Goal: Task Accomplishment & Management: Manage account settings

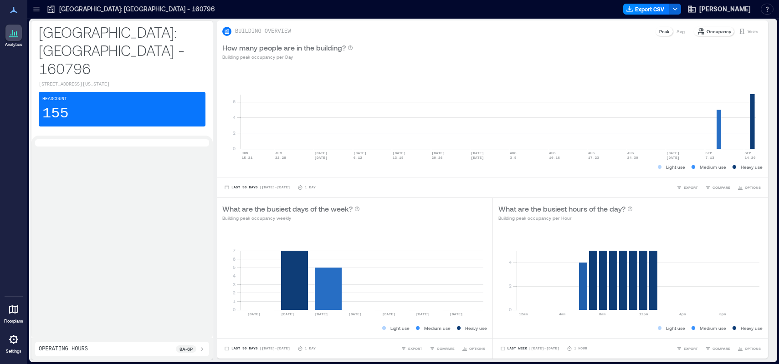
click at [13, 343] on icon at bounding box center [13, 339] width 9 height 9
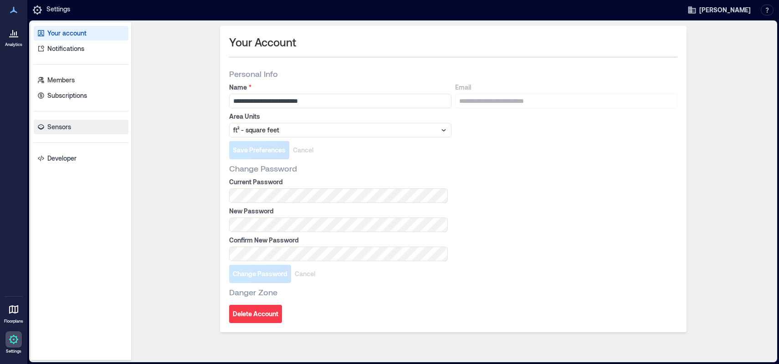
click at [65, 120] on link "Sensors" at bounding box center [81, 127] width 95 height 15
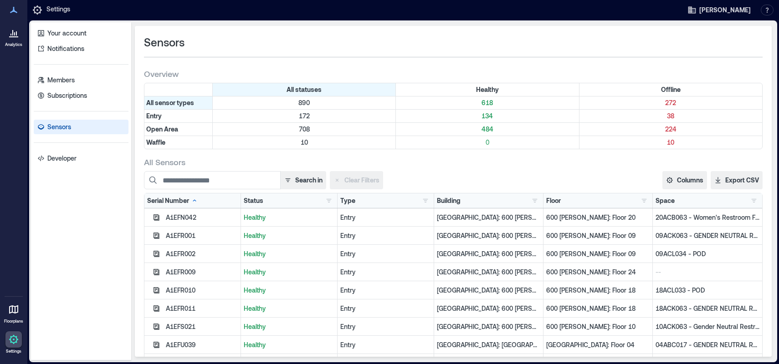
click at [482, 198] on div "Building [US_STATE][GEOGRAPHIC_DATA] - 159179 1 [GEOGRAPHIC_DATA]: [GEOGRAPHIC_…" at bounding box center [488, 200] width 103 height 9
click at [530, 203] on button "button" at bounding box center [534, 200] width 11 height 9
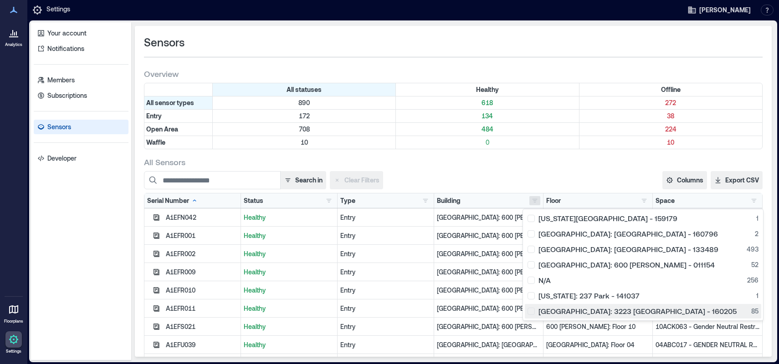
click at [529, 310] on div "[GEOGRAPHIC_DATA]: 3223 [GEOGRAPHIC_DATA] - 160205 85" at bounding box center [642, 311] width 231 height 9
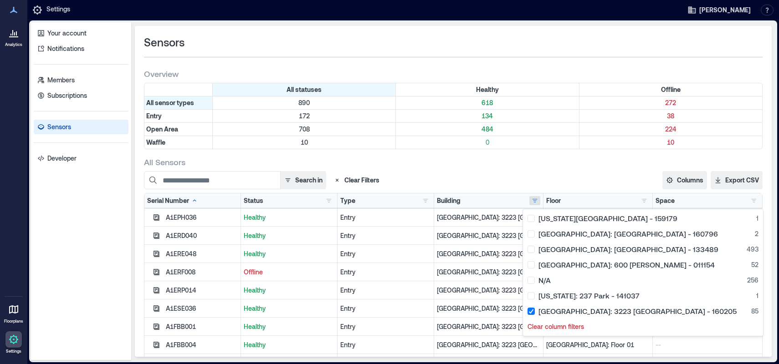
click at [495, 198] on div "Building Delaware Tech Center - 159179 1 Denver: Market Station - 160796 2 Glas…" at bounding box center [488, 200] width 103 height 9
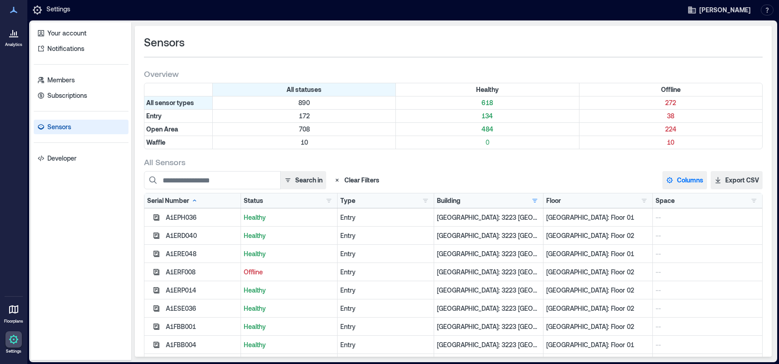
click at [690, 178] on button "Columns" at bounding box center [684, 180] width 45 height 18
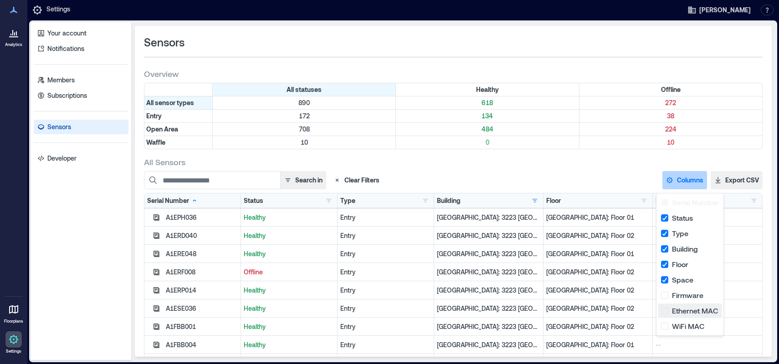
click at [664, 311] on button "Ethernet MAC" at bounding box center [689, 311] width 63 height 15
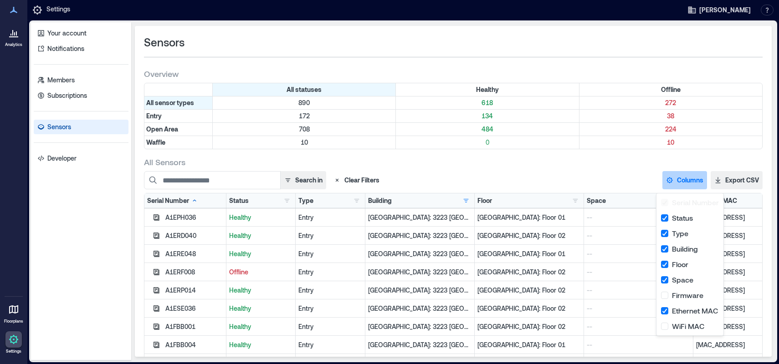
click at [601, 156] on div "Sensors Overview All statuses Healthy Offline All sensor types 890 618 272 Entr…" at bounding box center [453, 191] width 637 height 331
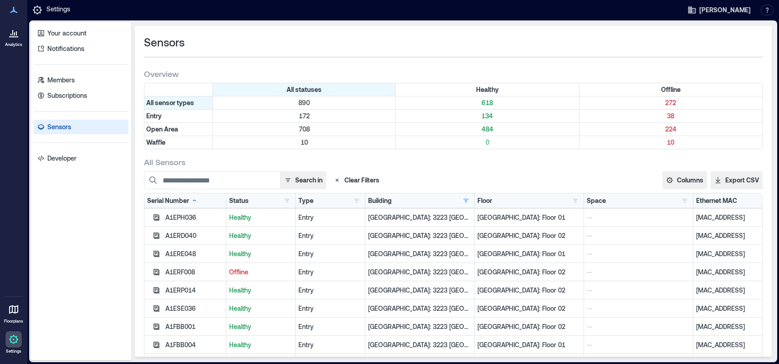
drag, startPoint x: 735, startPoint y: 271, endPoint x: 676, endPoint y: 273, distance: 58.8
click at [676, 273] on div "A1ERF008 Offline Entry Palo Alto: 3223 Hanover - 160205 Palo Alto: Floor 02 -- …" at bounding box center [453, 272] width 618 height 18
click at [233, 271] on p "Offline" at bounding box center [260, 272] width 63 height 9
click at [486, 166] on div "All Sensors" at bounding box center [453, 162] width 619 height 11
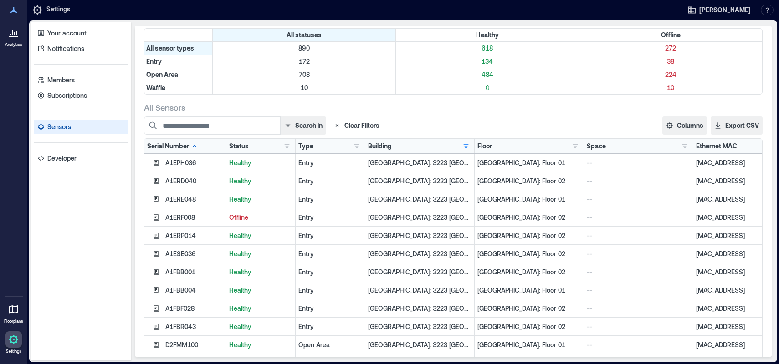
scroll to position [66, 0]
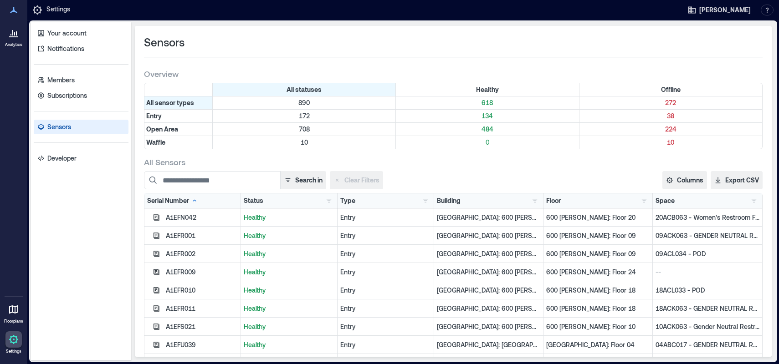
click at [499, 200] on div "Building [US_STATE][GEOGRAPHIC_DATA] - 159179 1 [GEOGRAPHIC_DATA]: [GEOGRAPHIC_…" at bounding box center [488, 200] width 103 height 9
click at [529, 202] on button "button" at bounding box center [534, 200] width 11 height 9
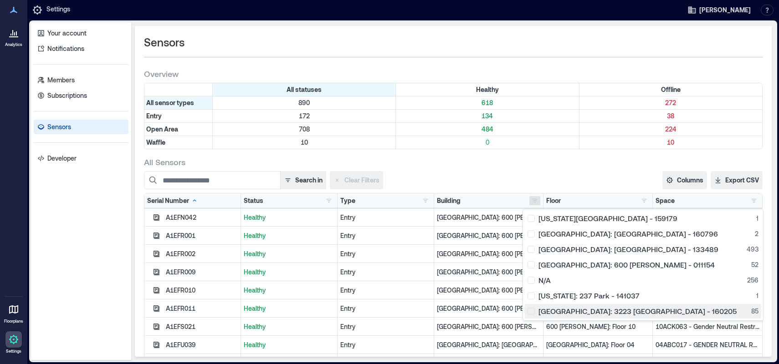
click at [532, 312] on div "[GEOGRAPHIC_DATA]: 3223 [GEOGRAPHIC_DATA] - 160205 85" at bounding box center [642, 311] width 231 height 9
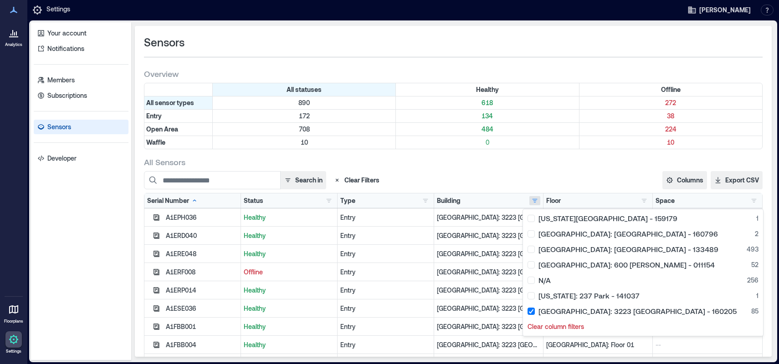
click at [120, 279] on div "Your account Notifications Members Subscriptions Sensors Developer" at bounding box center [81, 191] width 100 height 338
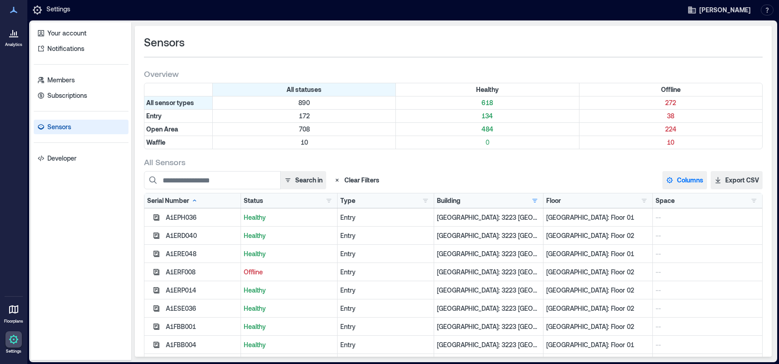
click at [682, 178] on button "Columns" at bounding box center [684, 180] width 45 height 18
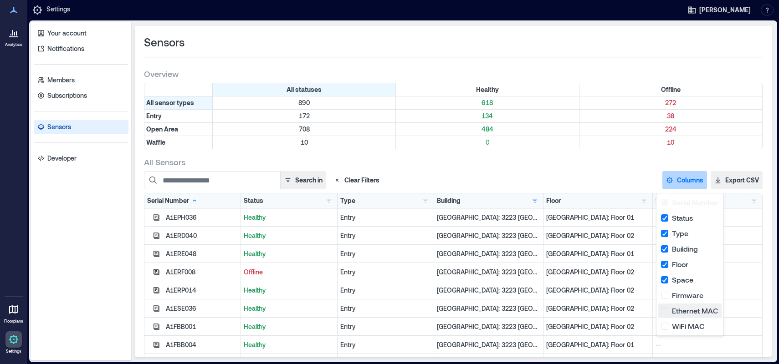
click at [665, 312] on button "Ethernet MAC" at bounding box center [689, 311] width 63 height 15
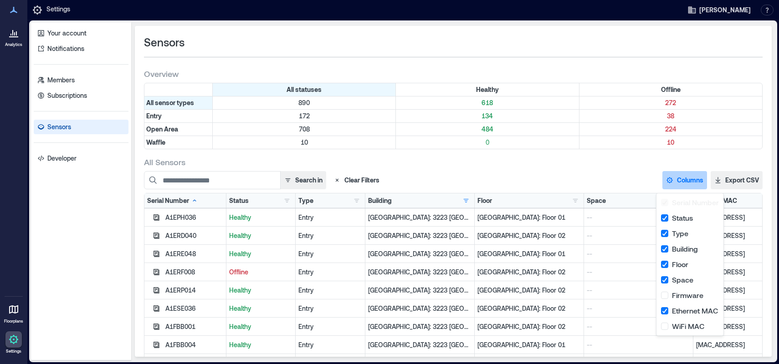
click at [104, 258] on div "Your account Notifications Members Subscriptions Sensors Developer" at bounding box center [81, 191] width 100 height 338
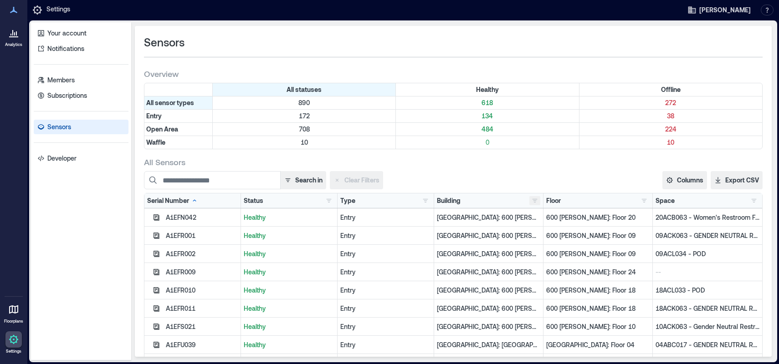
click at [529, 200] on button "button" at bounding box center [534, 200] width 11 height 9
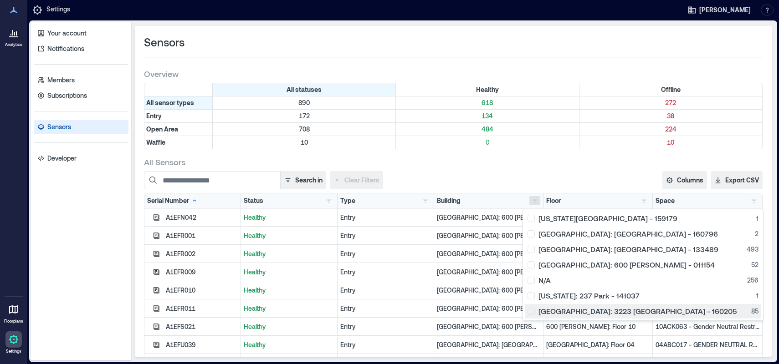
click at [532, 313] on div "[GEOGRAPHIC_DATA]: 3223 [GEOGRAPHIC_DATA] - 160205 85" at bounding box center [642, 311] width 231 height 9
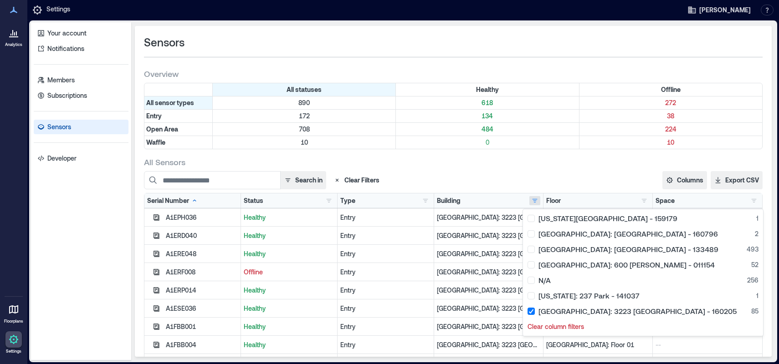
click at [481, 171] on div "Search in Clear Filters" at bounding box center [326, 180] width 364 height 18
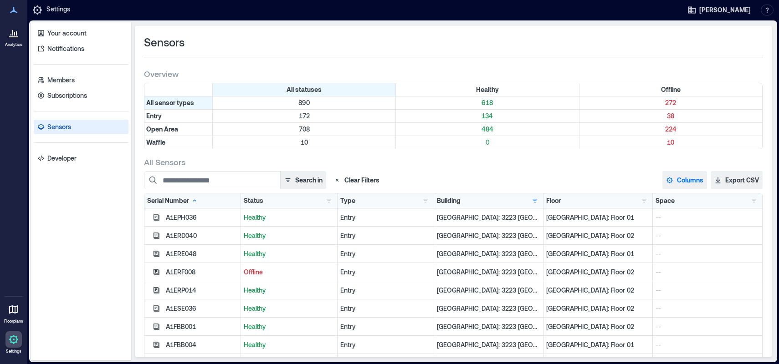
click at [678, 178] on button "Columns" at bounding box center [684, 180] width 45 height 18
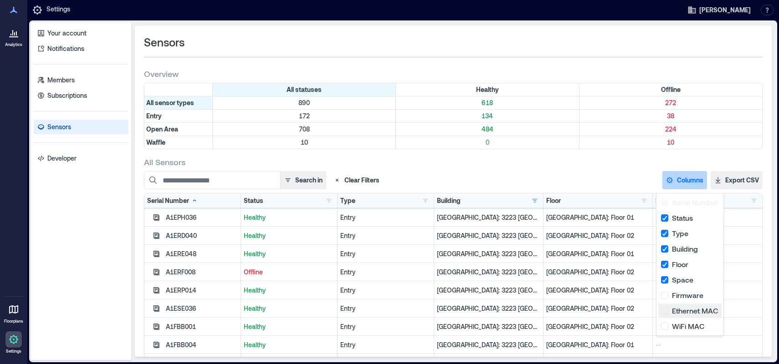
click at [660, 307] on button "Ethernet MAC" at bounding box center [689, 311] width 63 height 15
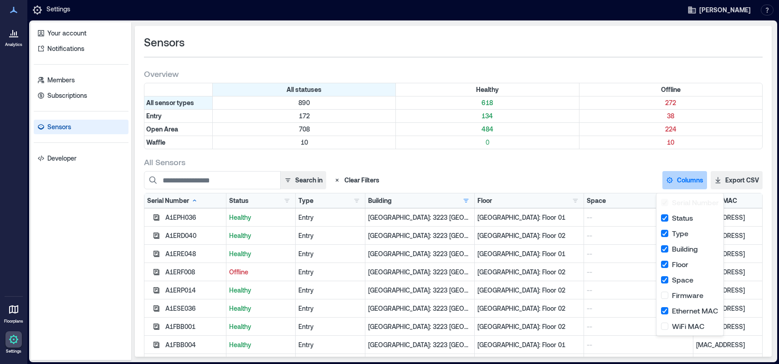
click at [534, 166] on div "All Sensors" at bounding box center [453, 162] width 619 height 11
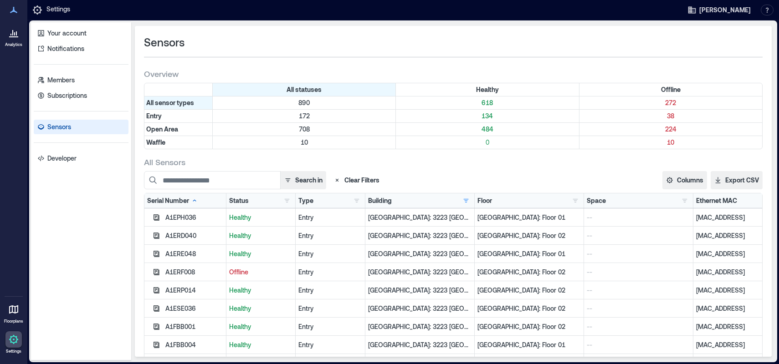
click at [84, 227] on div "Your account Notifications Members Subscriptions Sensors Developer" at bounding box center [81, 191] width 100 height 338
